Goal: Transaction & Acquisition: Purchase product/service

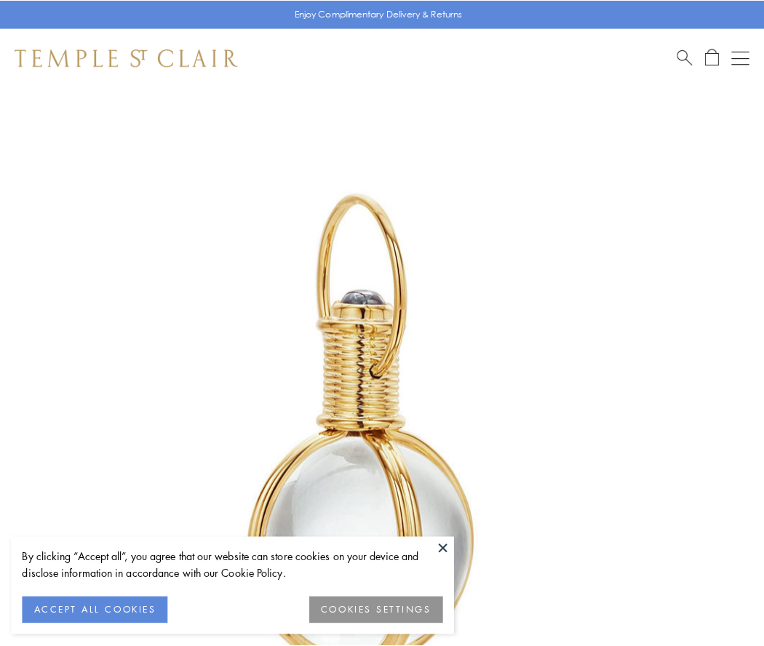
scroll to position [380, 0]
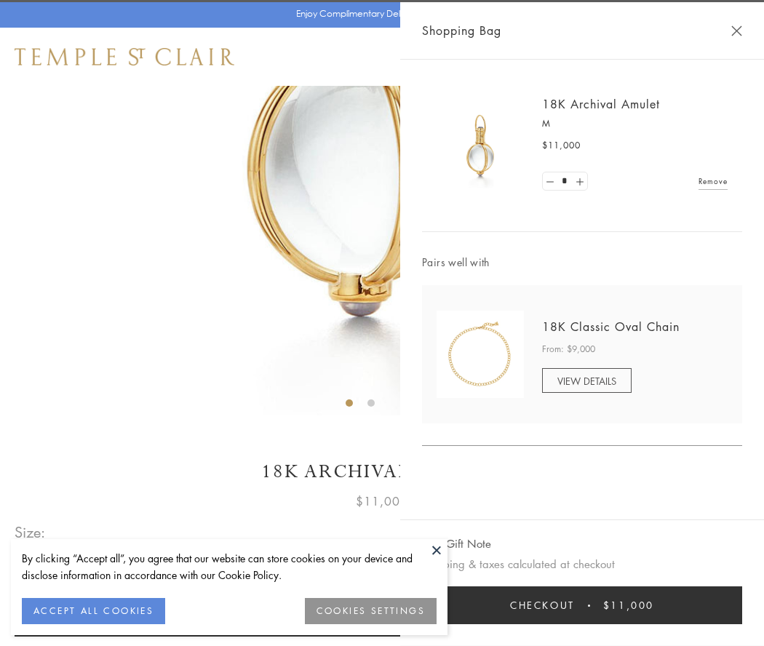
click at [582, 605] on button "Checkout $11,000" at bounding box center [582, 605] width 320 height 38
